Goal: Information Seeking & Learning: Learn about a topic

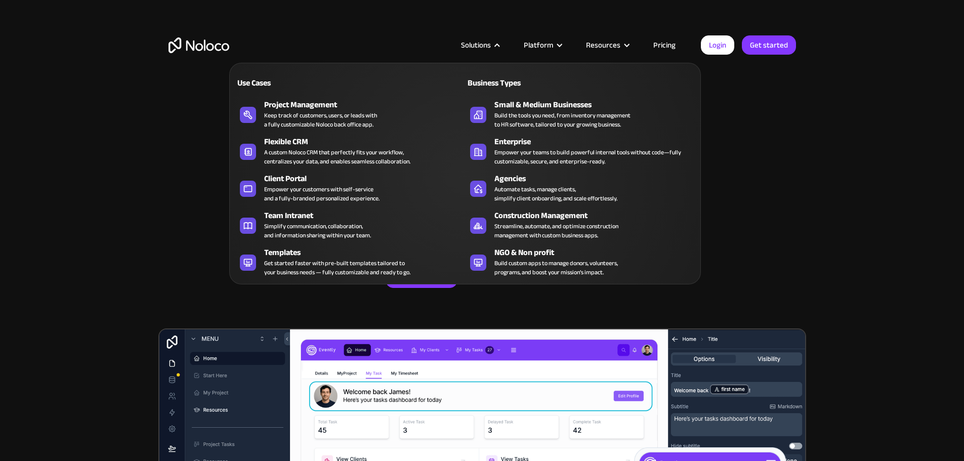
click at [479, 42] on div "Solutions" at bounding box center [476, 44] width 30 height 13
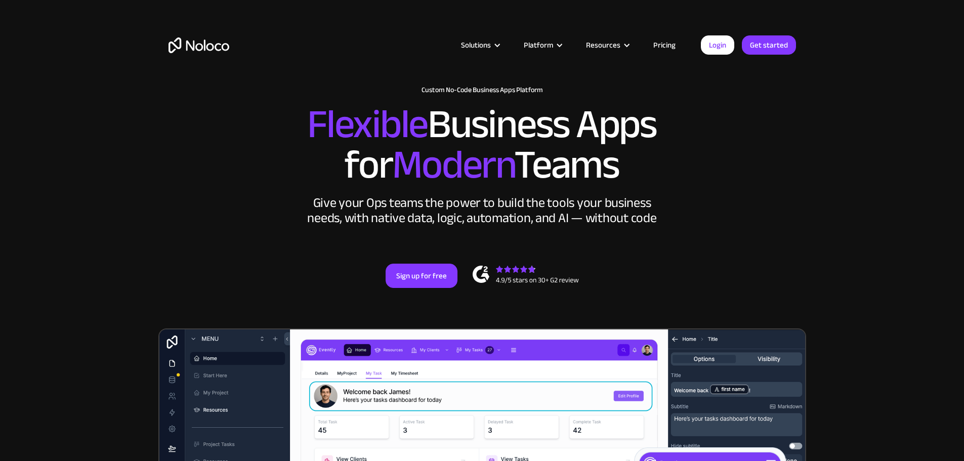
click at [480, 47] on div "Solutions" at bounding box center [476, 44] width 30 height 13
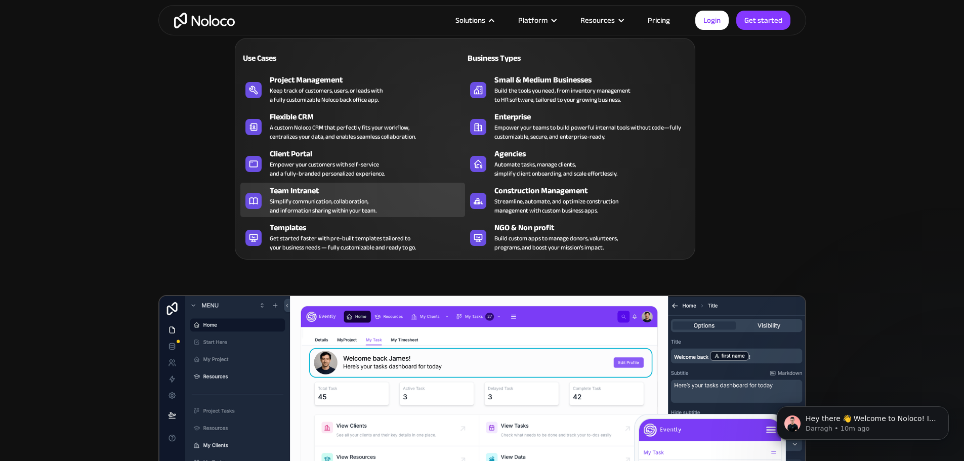
click at [397, 209] on div "Team Intranet Simplify communication, collaboration, and information sharing wi…" at bounding box center [365, 200] width 190 height 30
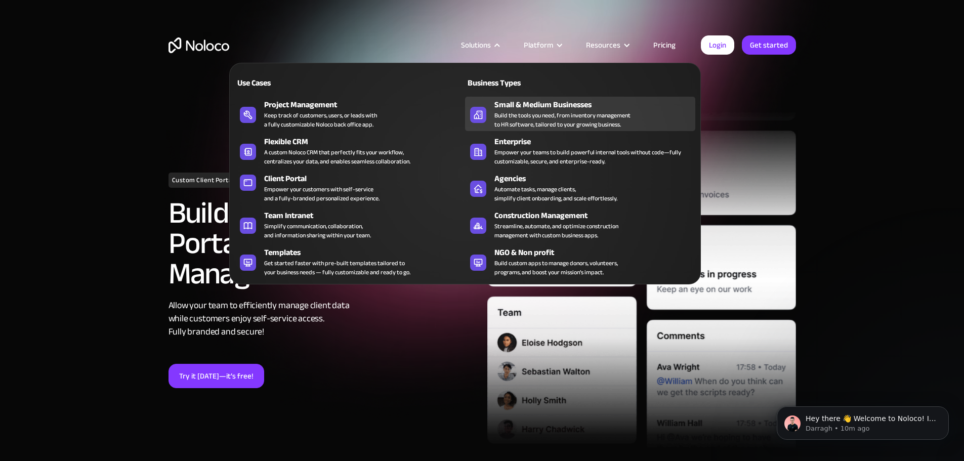
click at [518, 122] on div "Build the tools you need, from inventory management to HR software, tailored to…" at bounding box center [562, 120] width 136 height 18
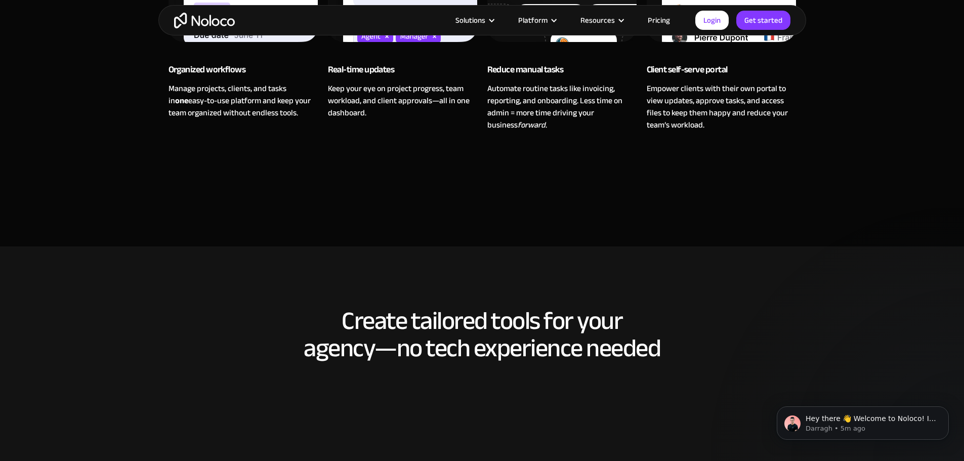
scroll to position [1214, 0]
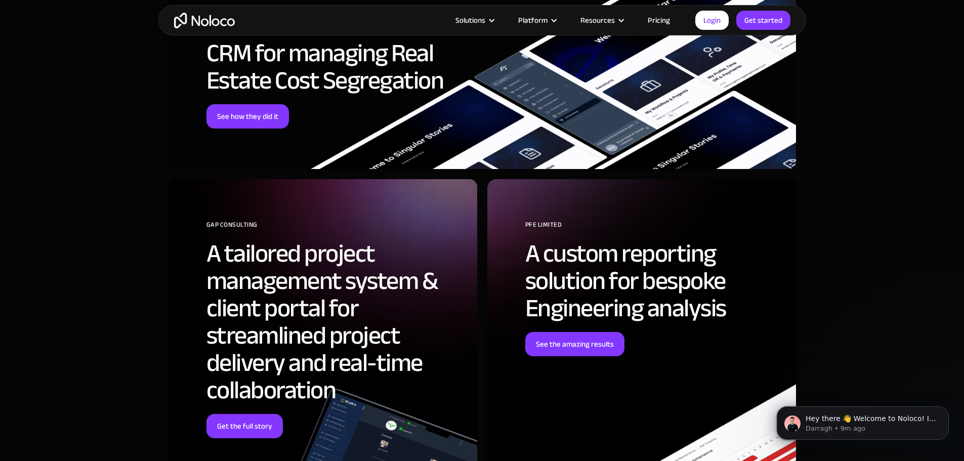
scroll to position [2015, 0]
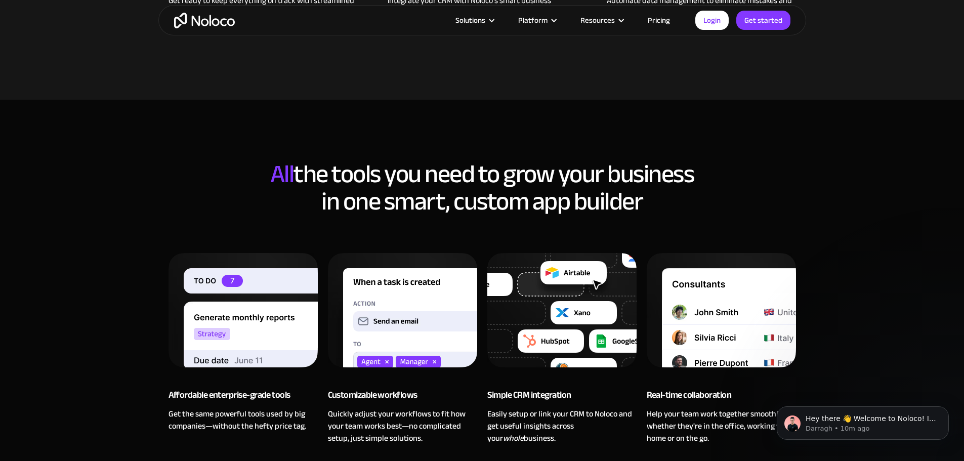
scroll to position [304, 0]
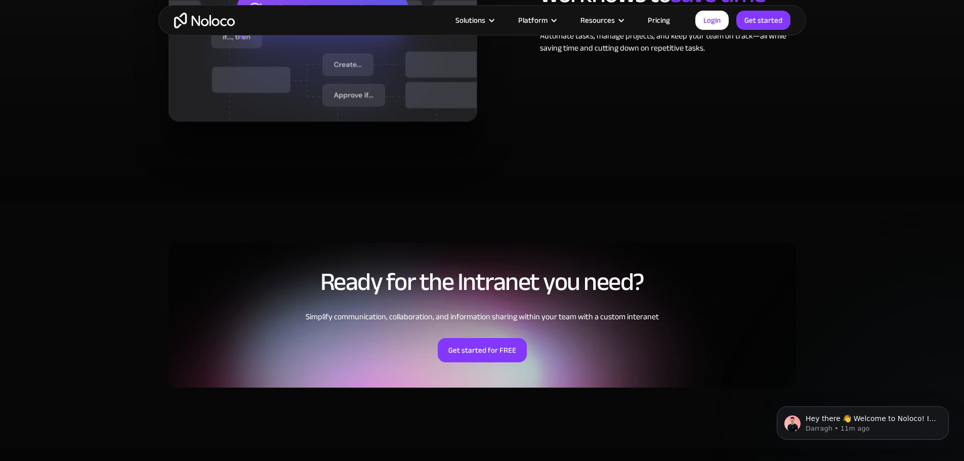
scroll to position [2732, 0]
